Goal: Find contact information: Find contact information

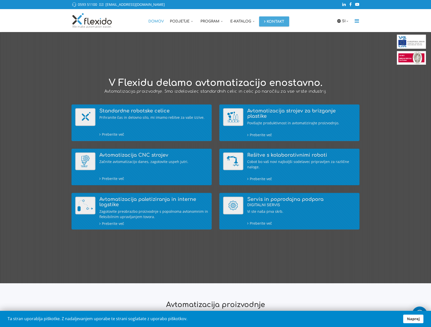
click at [355, 22] on icon "Menu" at bounding box center [356, 20] width 8 height 5
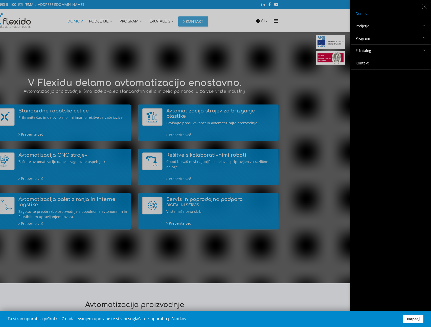
click at [385, 25] on link "Podjetje" at bounding box center [390, 26] width 80 height 12
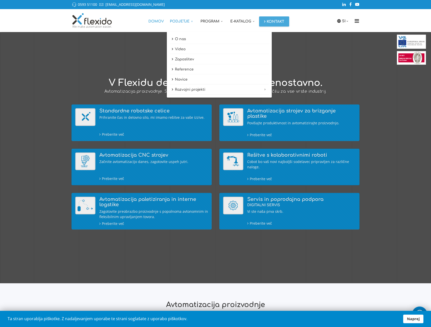
click at [179, 22] on link "Podjetje" at bounding box center [182, 20] width 31 height 23
click at [179, 37] on link "O nas" at bounding box center [219, 39] width 100 height 10
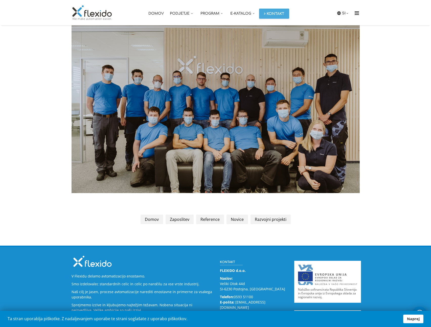
scroll to position [584, 0]
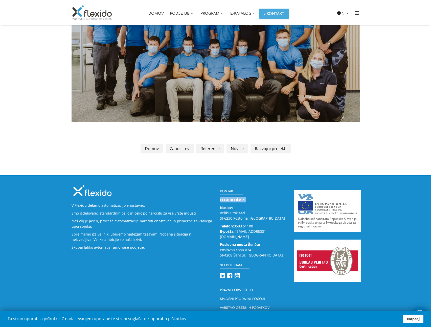
drag, startPoint x: 250, startPoint y: 198, endPoint x: 219, endPoint y: 199, distance: 31.8
click at [219, 199] on div "Kontakt FLEXIDO d.o.o. Naslov: Veliki Otok 44d SI-6230 Postojna, Slovenija Tele…" at bounding box center [253, 249] width 74 height 130
copy strong "FLEXIDO d.o.o."
click at [177, 272] on div "V Flexidu delamo avtomatizacijo enostavno. Smo izdelovalec standardnih celic in…" at bounding box center [216, 249] width 297 height 130
